Goal: Information Seeking & Learning: Understand process/instructions

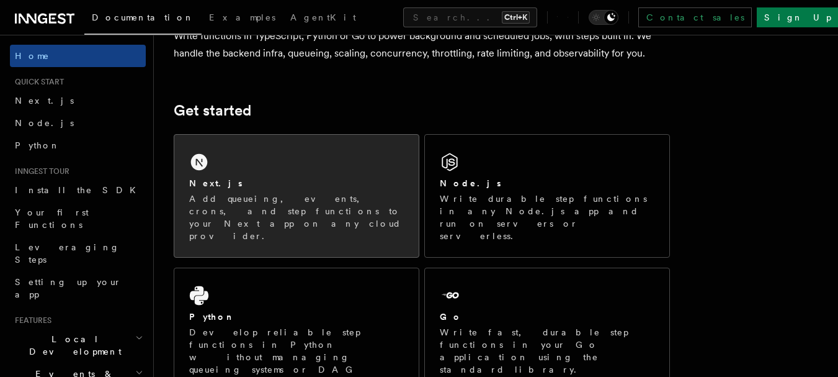
click at [310, 162] on div "Next.js Add queueing, events, crons, and step functions to your Next app on any…" at bounding box center [296, 196] width 244 height 122
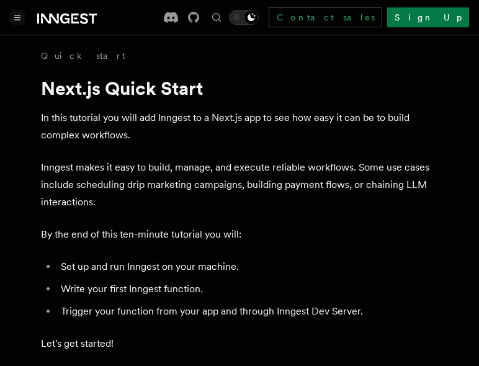
click at [18, 18] on icon "Toggle navigation" at bounding box center [17, 18] width 6 height 6
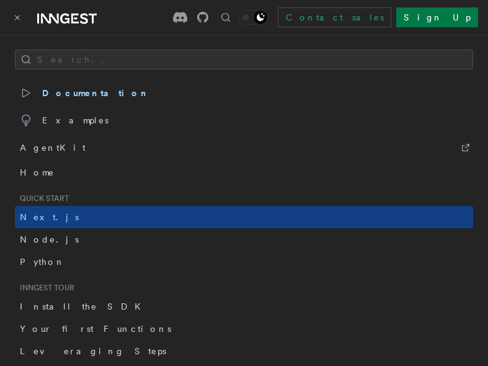
click at [18, 18] on icon "Toggle navigation" at bounding box center [18, 18] width 4 height 4
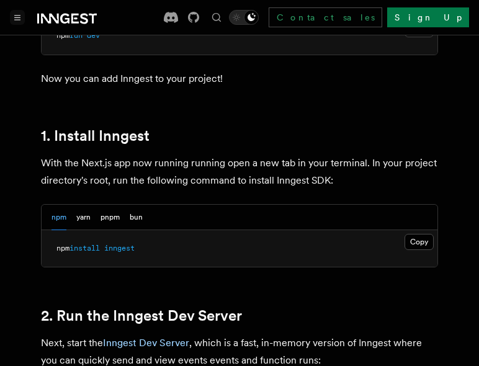
scroll to position [682, 0]
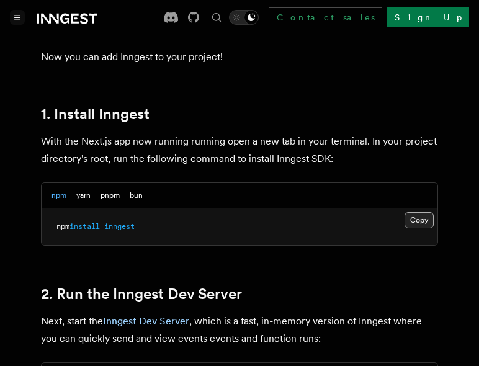
click at [414, 212] on button "Copy Copied" at bounding box center [418, 220] width 29 height 16
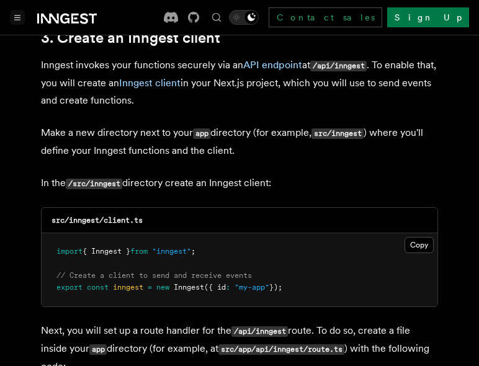
scroll to position [1489, 0]
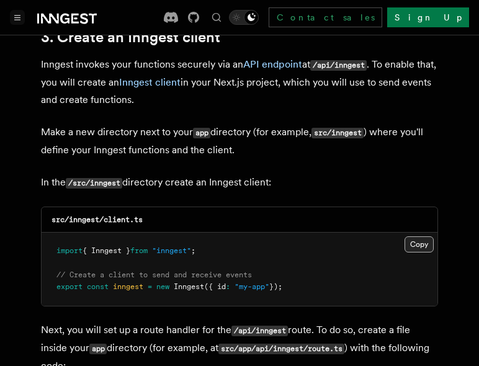
click at [410, 236] on button "Copy Copied" at bounding box center [418, 244] width 29 height 16
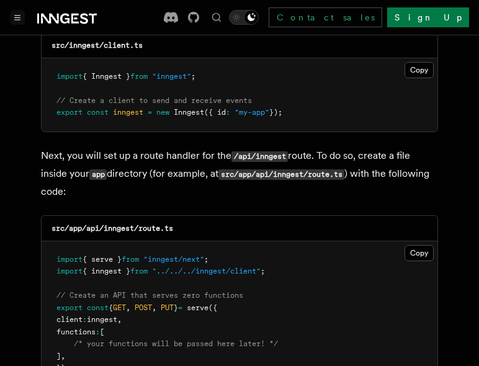
scroll to position [1737, 0]
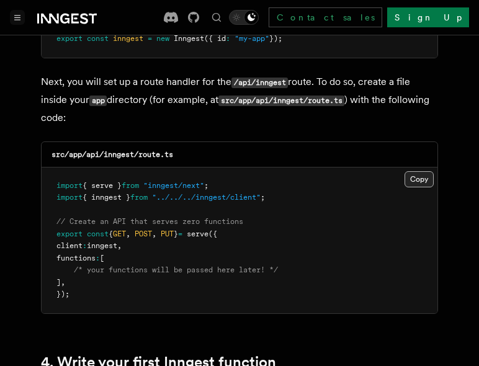
click at [423, 171] on button "Copy Copied" at bounding box center [418, 179] width 29 height 16
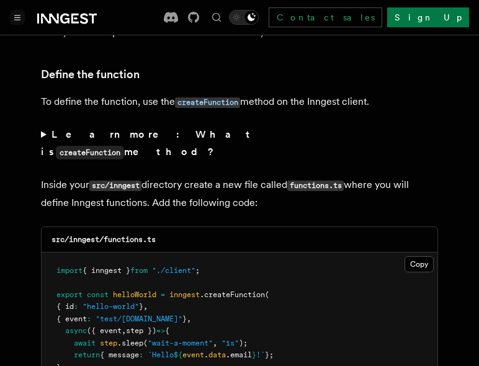
scroll to position [2171, 0]
